Goal: Task Accomplishment & Management: Complete application form

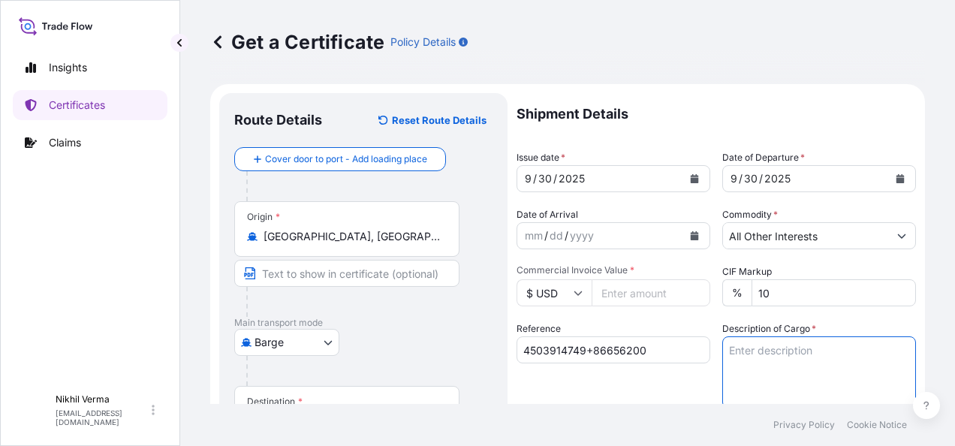
select select "Barge"
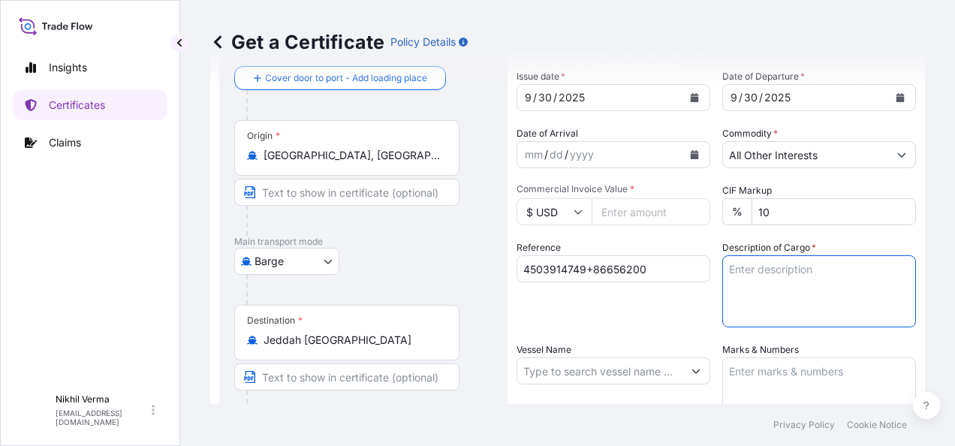
scroll to position [123, 0]
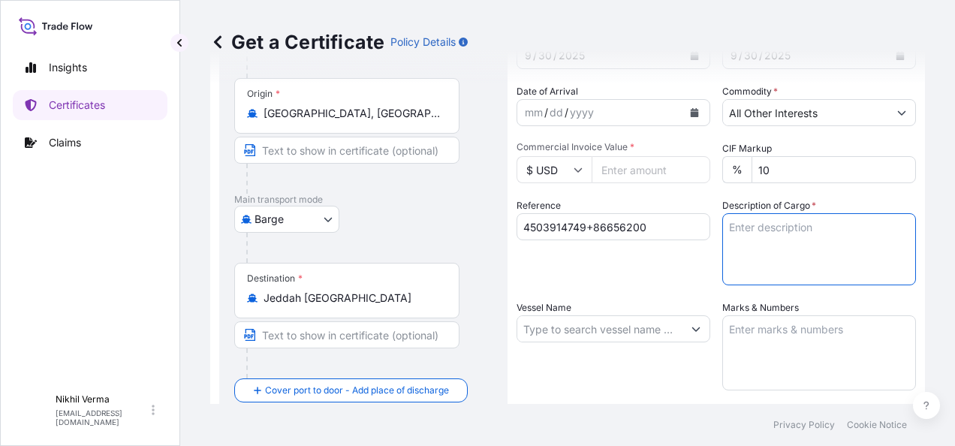
click at [803, 218] on textarea "Description of Cargo *" at bounding box center [820, 249] width 194 height 72
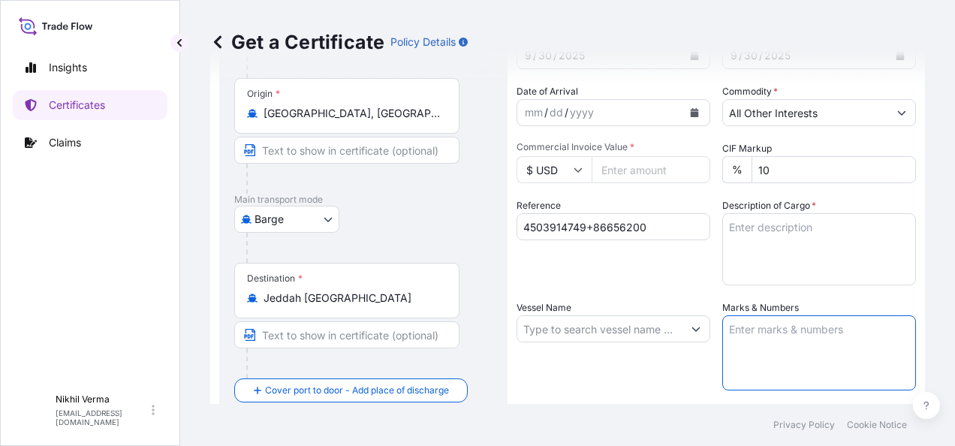
click at [739, 315] on textarea "Marks & Numbers" at bounding box center [820, 352] width 194 height 75
paste textarea "72 Drums - 5372A Product -LUBRIZOL(R) 5372A, STD Black & YELLOW TEMU1321206 Sea…"
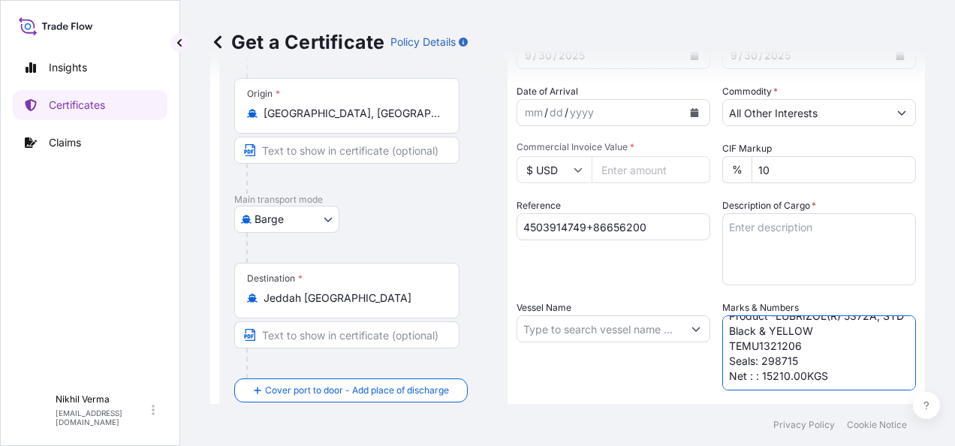
scroll to position [41, 0]
click at [814, 320] on textarea "72 Drums - 5372A Product -LUBRIZOL(R) 5372A, STD Black & YELLOW TEMU1321206 Sea…" at bounding box center [820, 352] width 194 height 75
paste textarea "72 Drums - 5372A Product -LUBRIZOL(R) 5372A, STD Black & YELLOW TEMU1321206 Sea…"
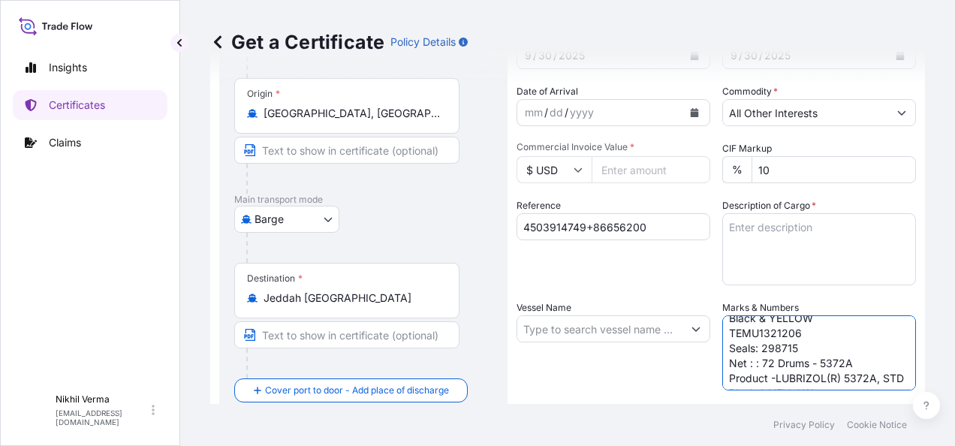
scroll to position [110, 0]
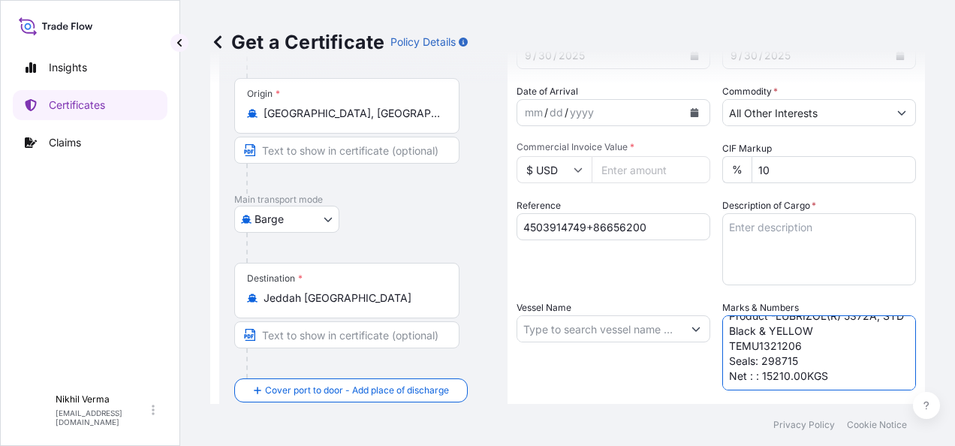
click at [755, 324] on textarea "72 Drums - 5372A Product -LUBRIZOL(R) 5372A, STD Black & YELLOW TEMU1321206 Sea…" at bounding box center [820, 352] width 194 height 75
type textarea "72 Drums - 5372A Product -LUBRIZOL(R) 5372A, STD Black & YELLOW TEMU1321206 Sea…"
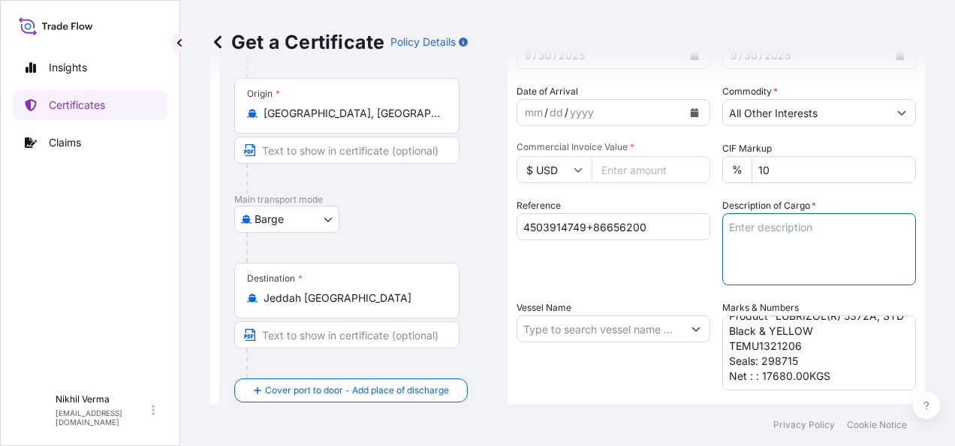
click at [785, 213] on textarea "Description of Cargo *" at bounding box center [820, 249] width 194 height 72
paste textarea "Additives containing Zinc Alkyl dithiophosphate in [MEDICAL_DATA] for Grease ad…"
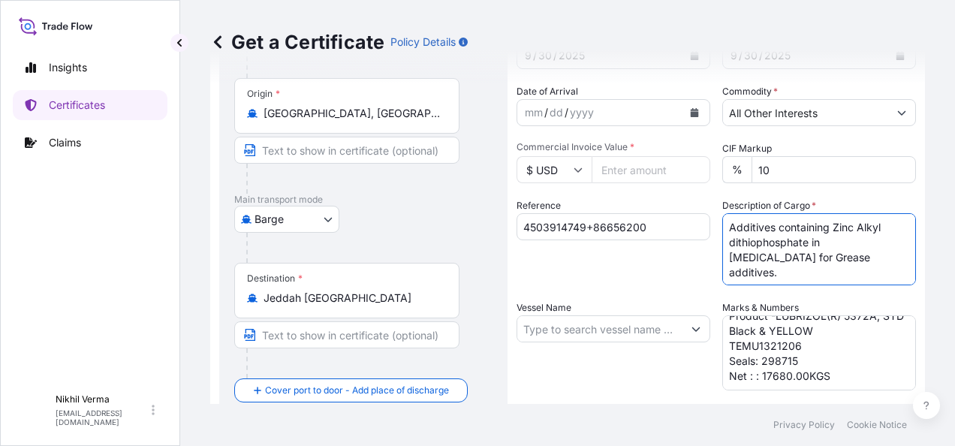
type textarea "Additives containing Zinc Alkyl dithiophosphate in [MEDICAL_DATA] for Grease ad…"
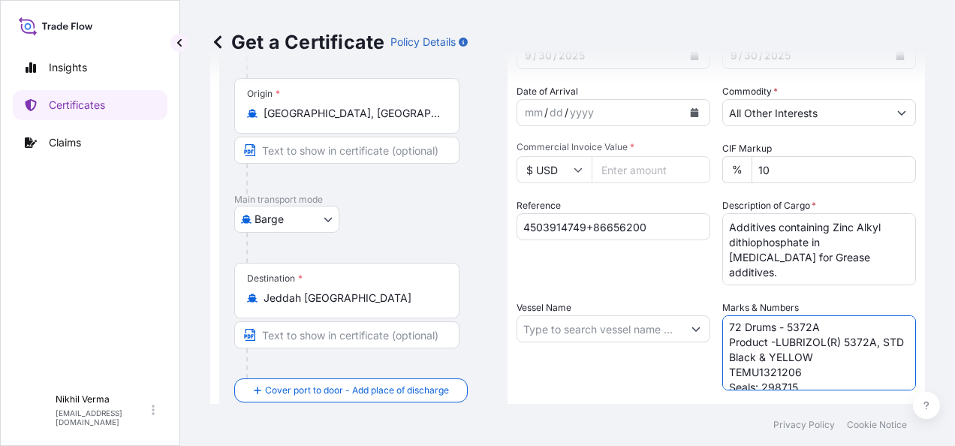
scroll to position [0, 0]
click at [723, 315] on textarea "72 Drums - 5372A Product -LUBRIZOL(R) 5372A, STD Black & YELLOW TEMU1321206 Sea…" at bounding box center [820, 352] width 194 height 75
click at [792, 317] on textarea "80 Drums - 5372A Product -LUBRIZOL(R) 5372A, STD Black & YELLOW TEMU1321206 Sea…" at bounding box center [820, 352] width 194 height 75
paste textarea "LUBRIZOL® 5235, STD BLACK & YELLOW"
click at [795, 330] on textarea "80 Drums - 5372A Product -LUBRIZOL® 5235, STD BLACK & YELLOW TEMU1321206 Seals:…" at bounding box center [820, 352] width 194 height 75
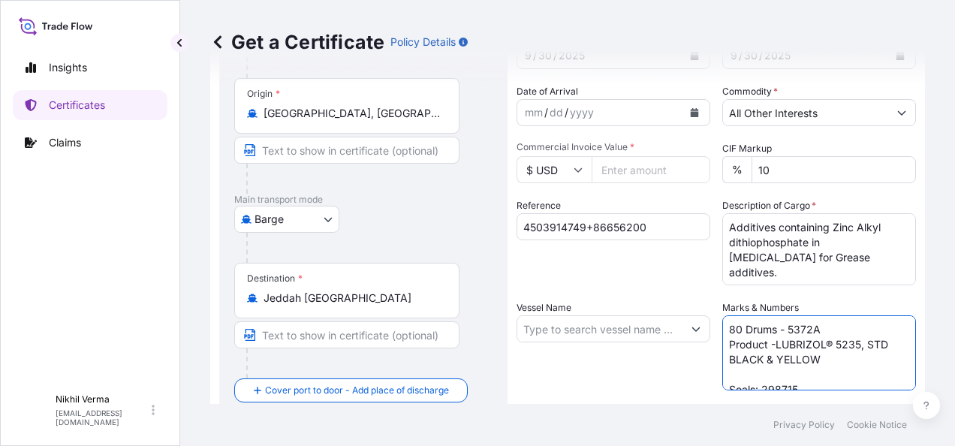
paste textarea "MRKU9442692"
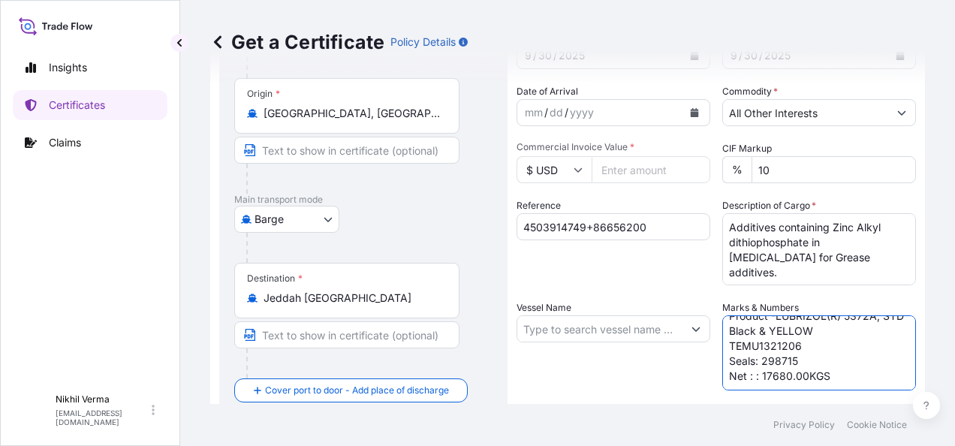
drag, startPoint x: 706, startPoint y: 315, endPoint x: 817, endPoint y: 388, distance: 132.5
click at [817, 388] on div "Shipment Details Issue date * [DATE] Date of Departure * [DATE] Date of Arrival…" at bounding box center [717, 328] width 400 height 716
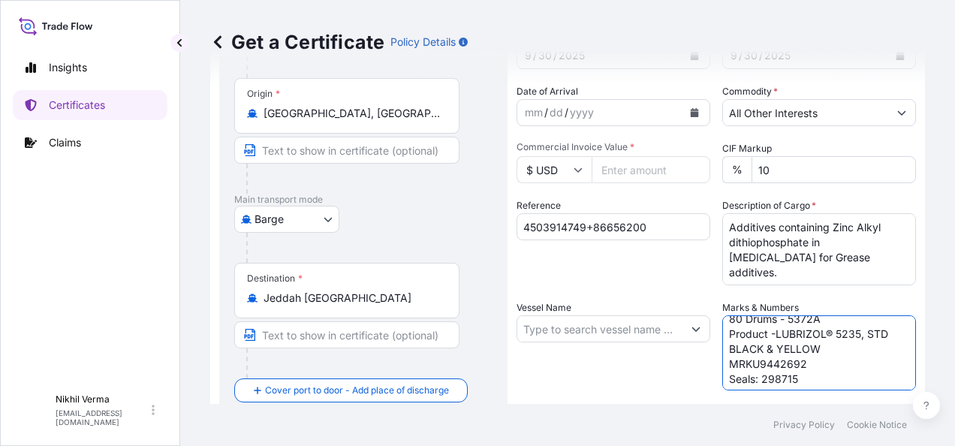
scroll to position [0, 0]
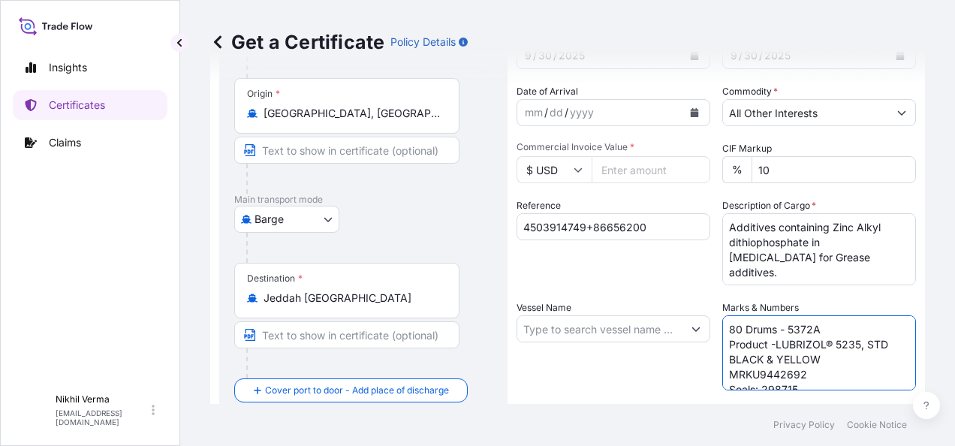
click at [810, 315] on textarea "80 Drums - 5372A Product -LUBRIZOL® 5235, STD BLACK & YELLOW MRKU9442692 Seals:…" at bounding box center [820, 352] width 194 height 75
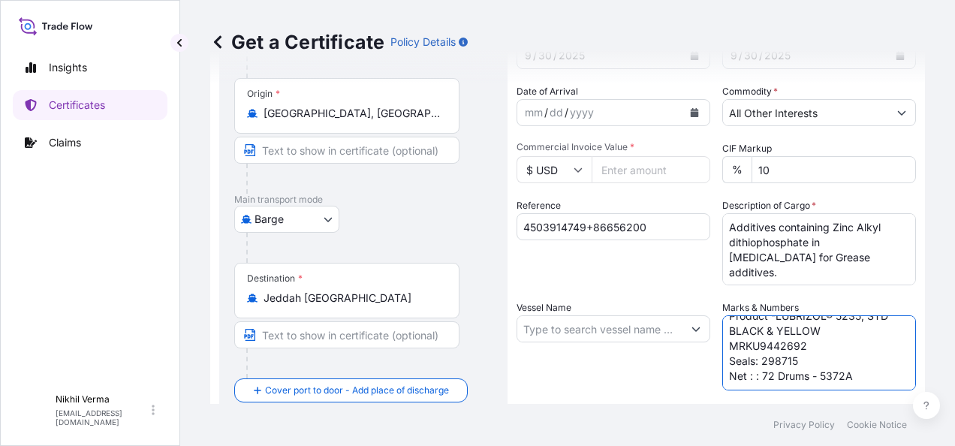
scroll to position [41, 0]
click at [775, 315] on textarea "80 Drums - 5372A Product -LUBRIZOL® 5235, STD BLACK & YELLOW MRKU9442692 Seals:…" at bounding box center [820, 352] width 194 height 75
paste textarea "041348"
click at [743, 317] on textarea "80 Drums - 5372A Product -LUBRIZOL® 5235, STD BLACK & YELLOW MRKU9442692 Seals:…" at bounding box center [820, 352] width 194 height 75
type textarea "80 Drums - 5372A Product -LUBRIZOL® 5235, STD BLACK & YELLOW MRKU9442692 Seals:…"
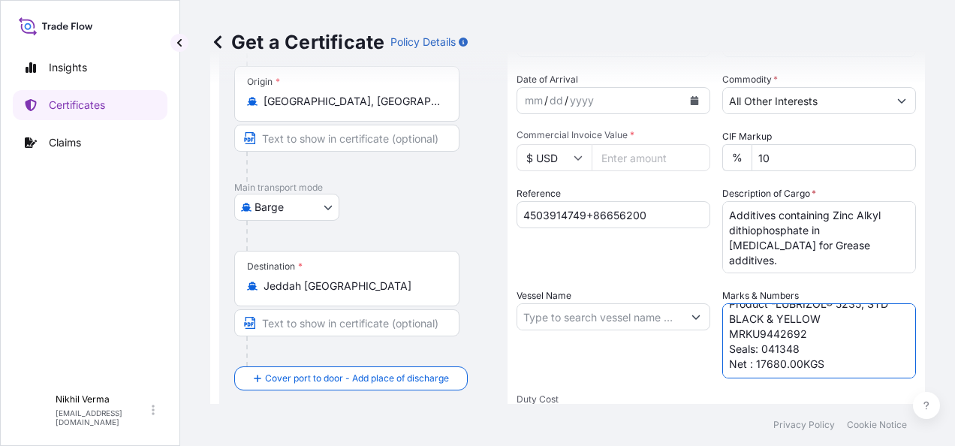
scroll to position [140, 0]
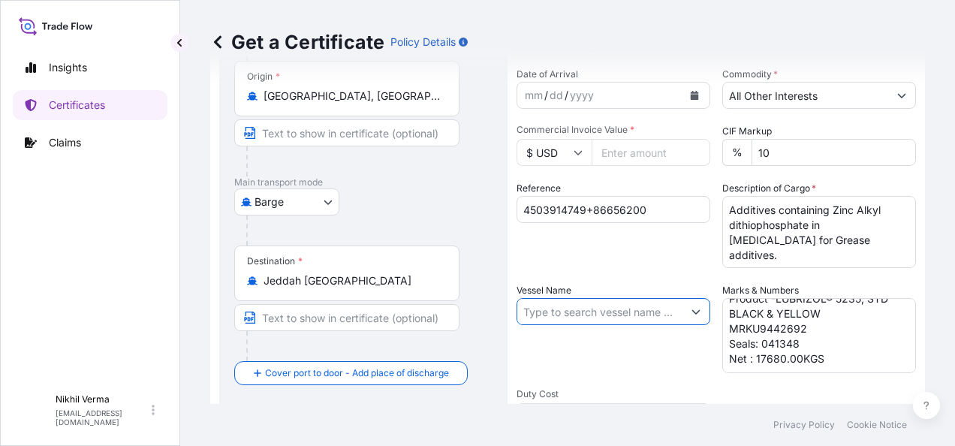
click at [562, 298] on input "Vessel Name" at bounding box center [599, 311] width 165 height 27
paste input "UBAI EXPRESS"
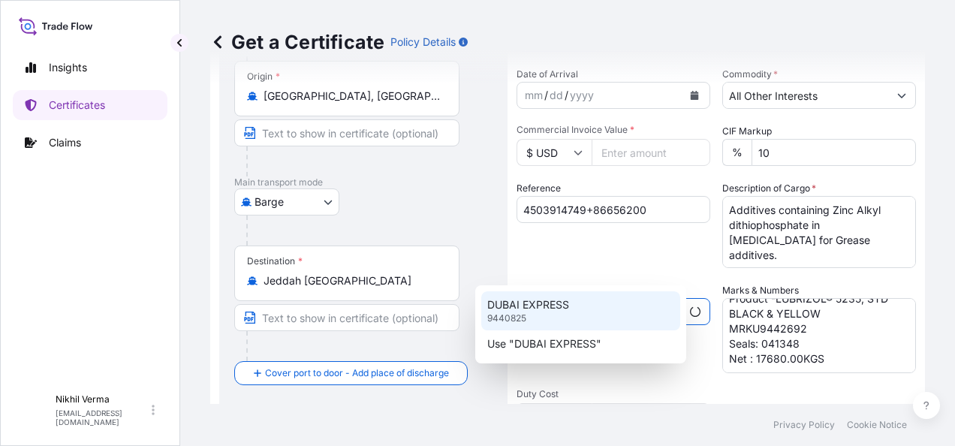
click at [538, 312] on div "DUBAI EXPRESS 9440825" at bounding box center [580, 310] width 199 height 39
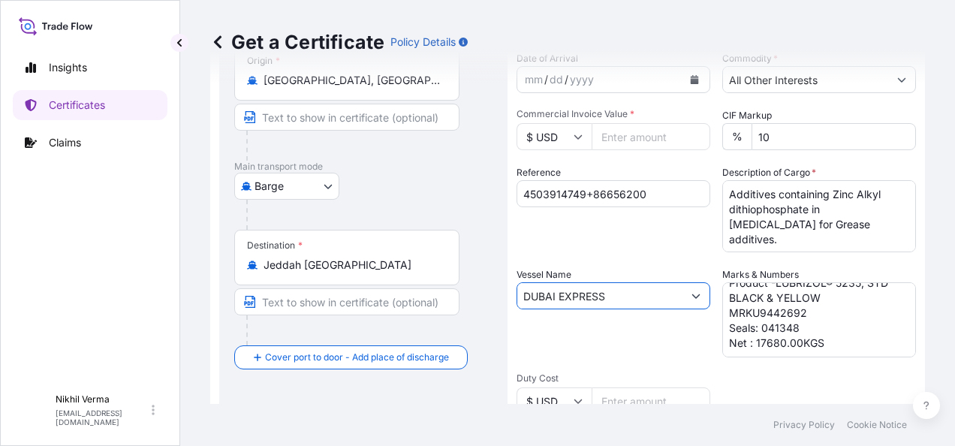
scroll to position [95, 0]
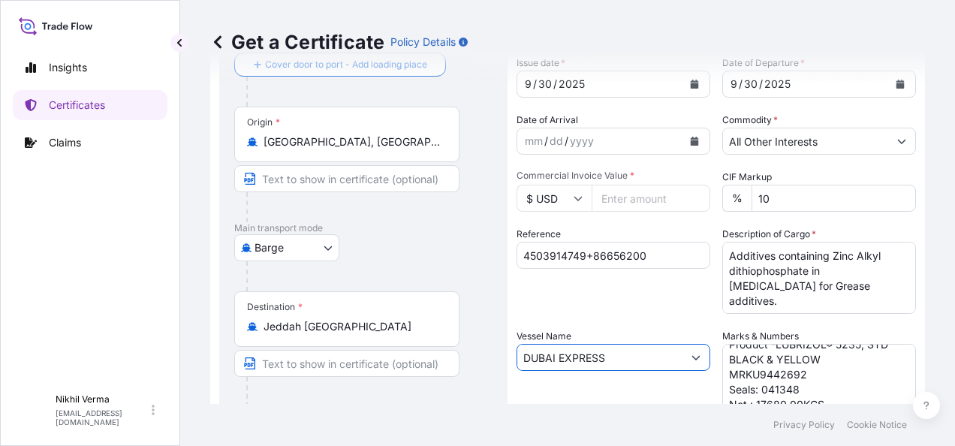
type input "DUBAI EXPRESS"
click at [598, 185] on input "Commercial Invoice Value *" at bounding box center [651, 198] width 119 height 27
paste input "201454.76"
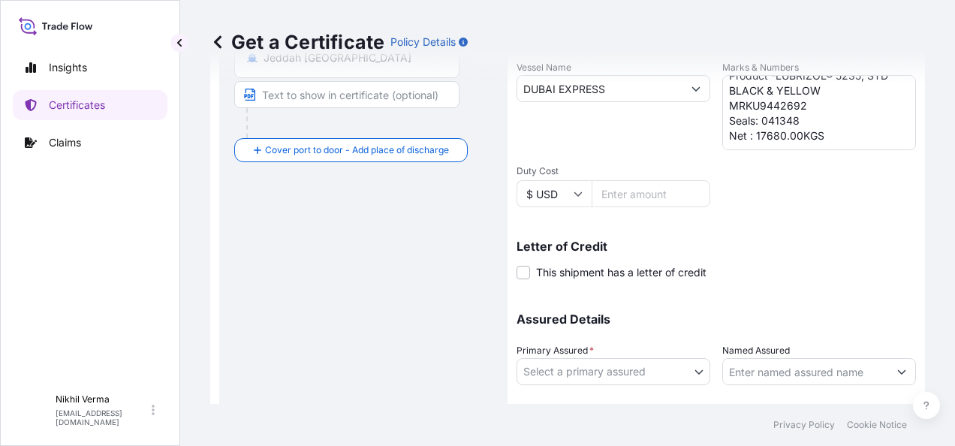
scroll to position [376, 0]
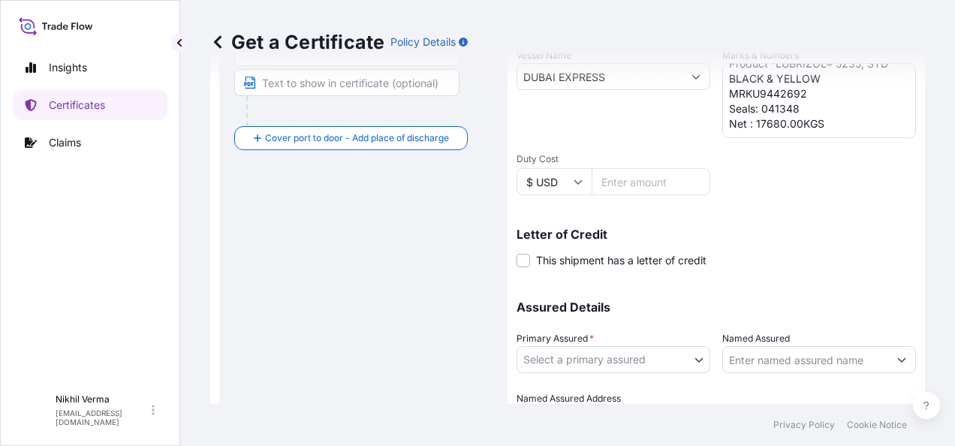
type input "201454.76"
click at [589, 294] on body "Insights Certificates Claims N [PERSON_NAME] [EMAIL_ADDRESS][DOMAIN_NAME] Get a…" at bounding box center [477, 223] width 955 height 446
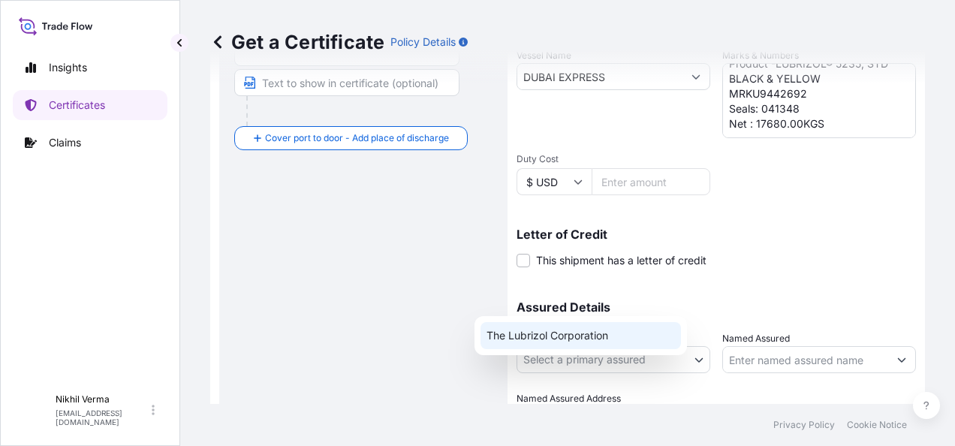
click at [546, 333] on div "The Lubrizol Corporation" at bounding box center [581, 335] width 201 height 27
select select "31566"
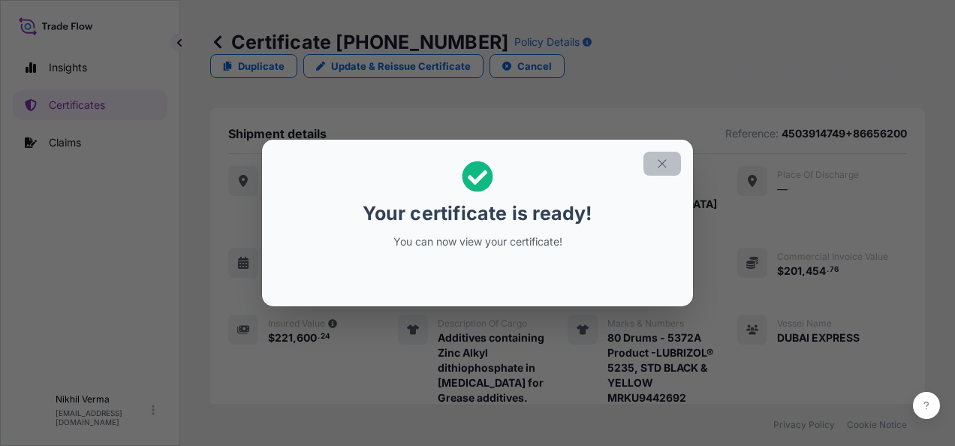
click at [656, 170] on icon "button" at bounding box center [663, 164] width 14 height 14
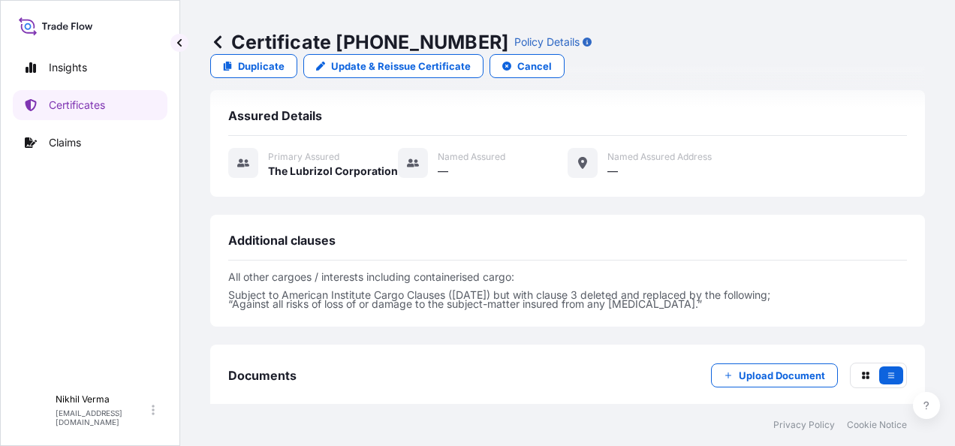
scroll to position [470, 0]
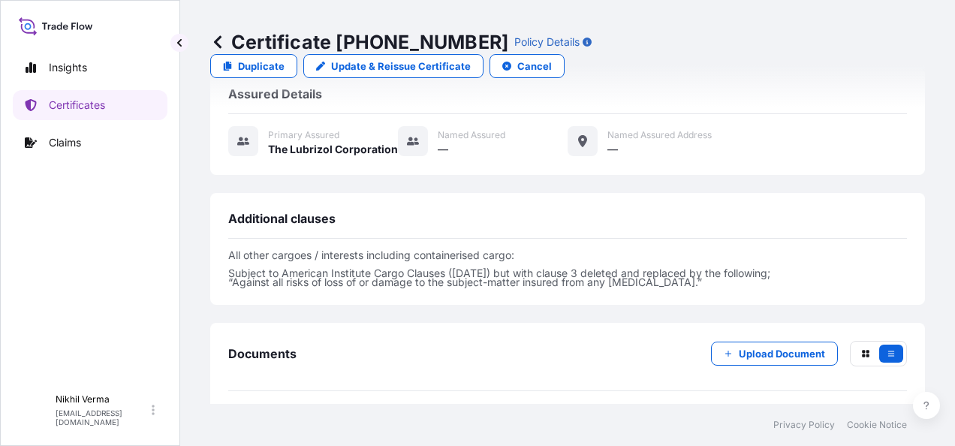
drag, startPoint x: 306, startPoint y: 332, endPoint x: 271, endPoint y: 314, distance: 39.0
click at [271, 418] on span "Certificate" at bounding box center [295, 425] width 54 height 15
